Goal: Information Seeking & Learning: Find specific fact

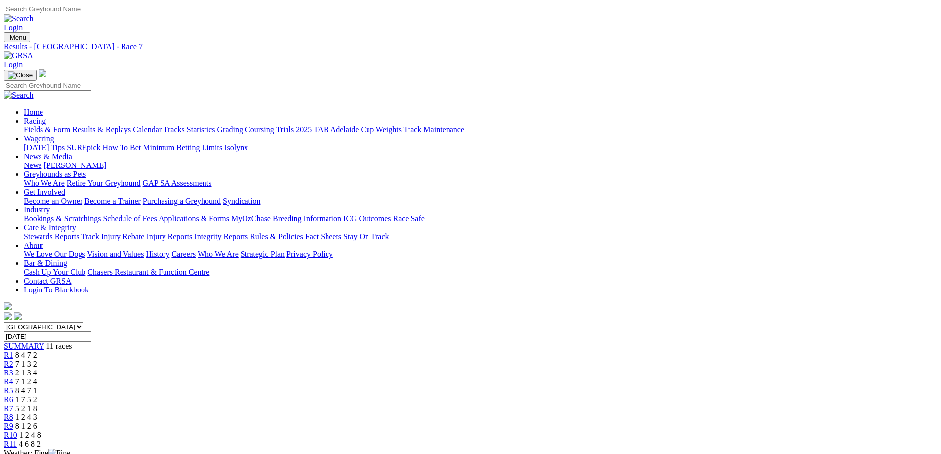
scroll to position [148, 0]
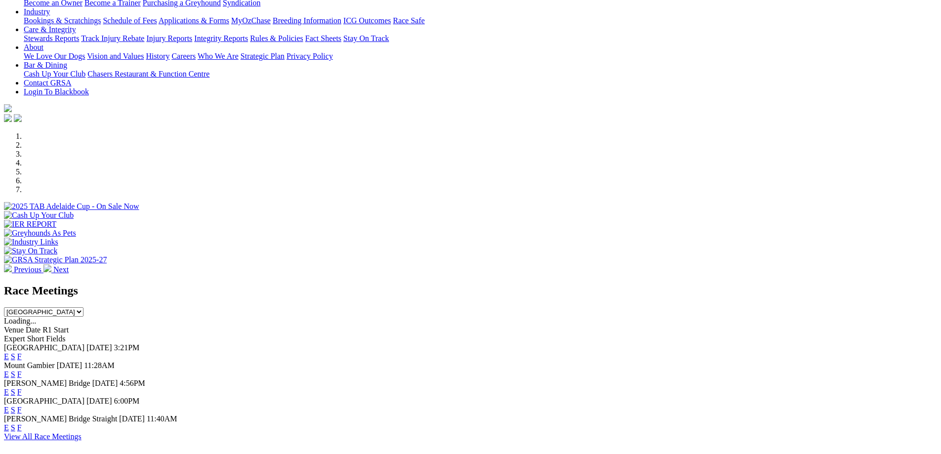
scroll to position [198, 0]
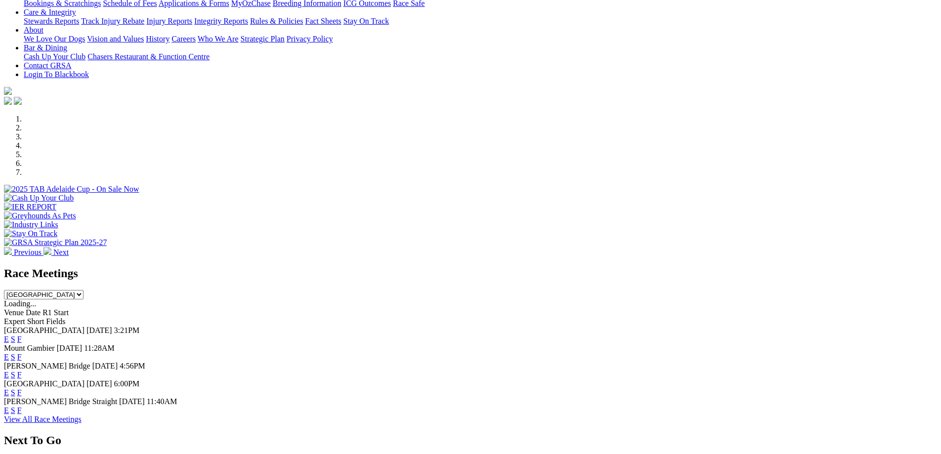
click at [22, 353] on link "F" at bounding box center [19, 357] width 4 height 8
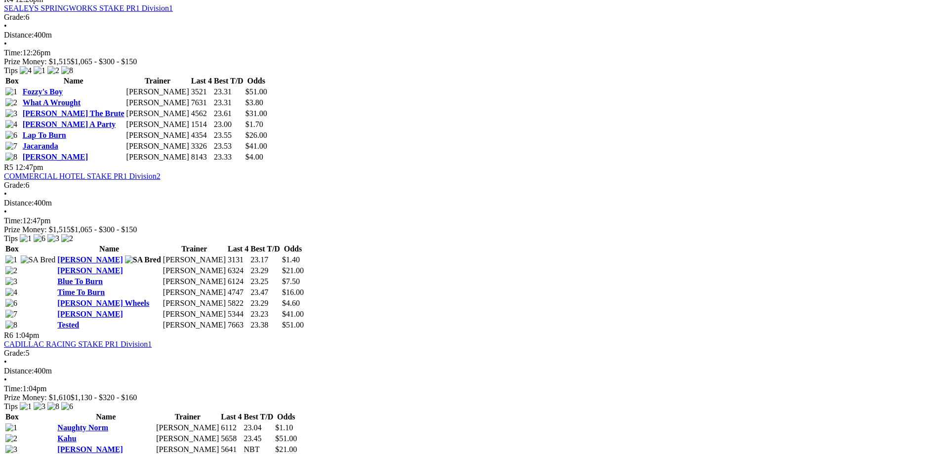
scroll to position [938, 0]
